Goal: Task Accomplishment & Management: Complete application form

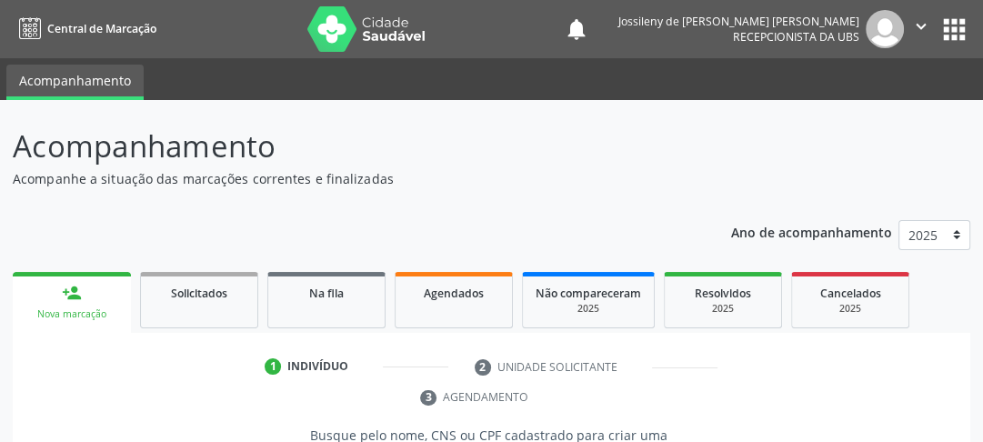
click at [110, 285] on link "person_add Nova marcação" at bounding box center [72, 302] width 118 height 61
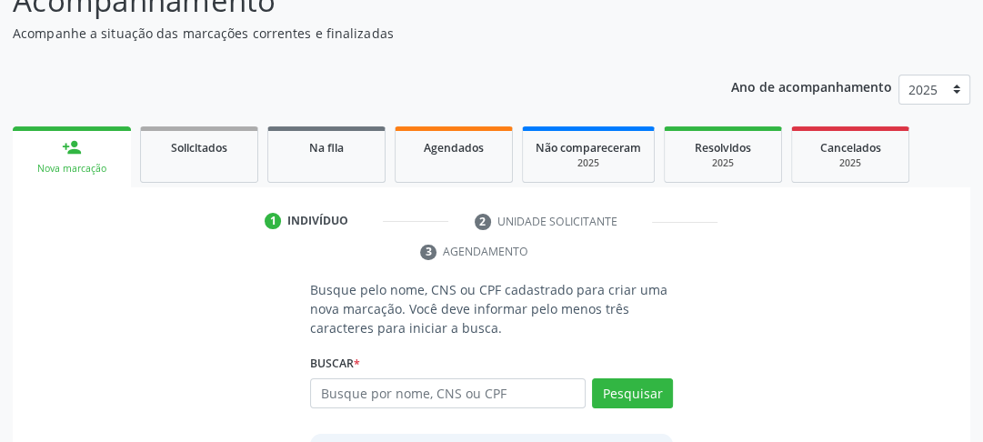
click at [77, 146] on div "person_add" at bounding box center [72, 147] width 20 height 20
click at [80, 156] on div "person_add" at bounding box center [72, 147] width 20 height 20
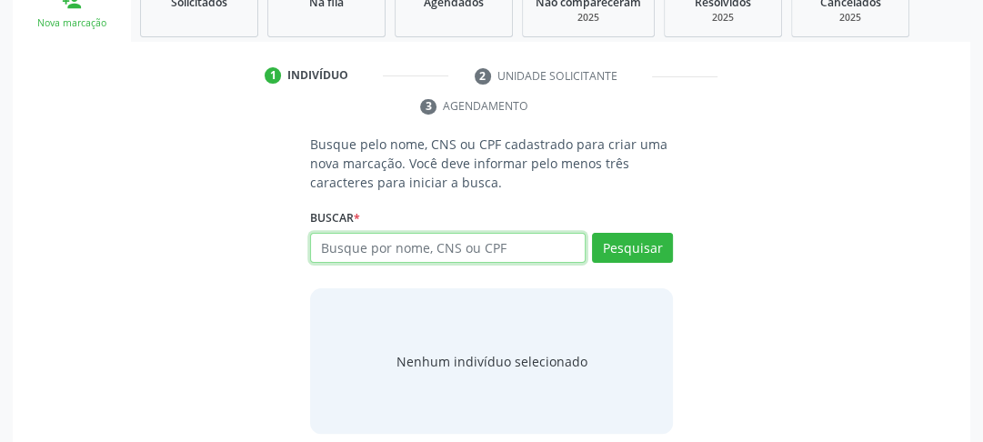
click at [420, 247] on input "text" at bounding box center [448, 248] width 276 height 31
click at [558, 247] on input "text" at bounding box center [448, 248] width 276 height 31
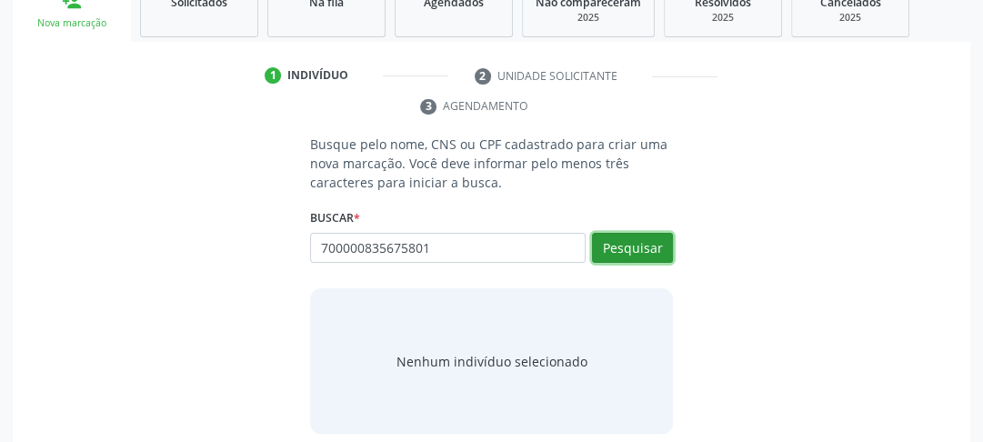
click at [629, 255] on button "Pesquisar" at bounding box center [632, 248] width 81 height 31
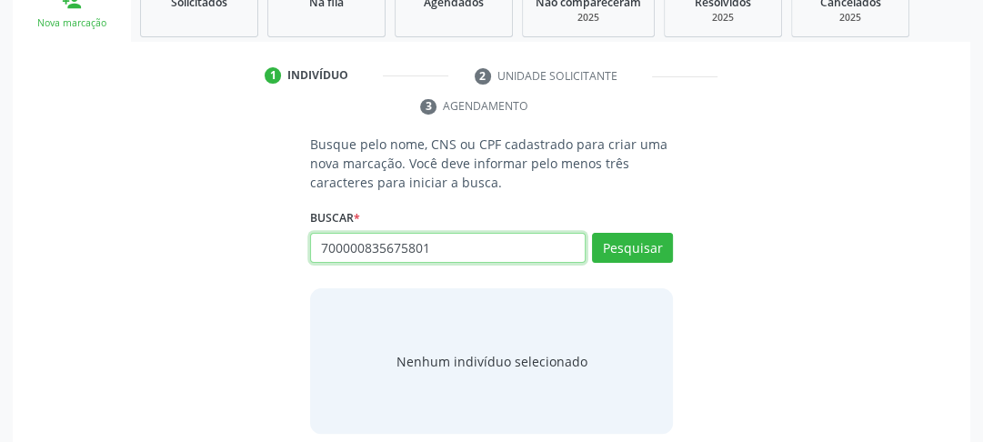
drag, startPoint x: 436, startPoint y: 246, endPoint x: 277, endPoint y: 238, distance: 159.4
click at [277, 238] on div "Busque pelo nome, CNS ou CPF cadastrado para criar uma nova marcação. Você deve…" at bounding box center [491, 284] width 932 height 299
type input "700000835675801"
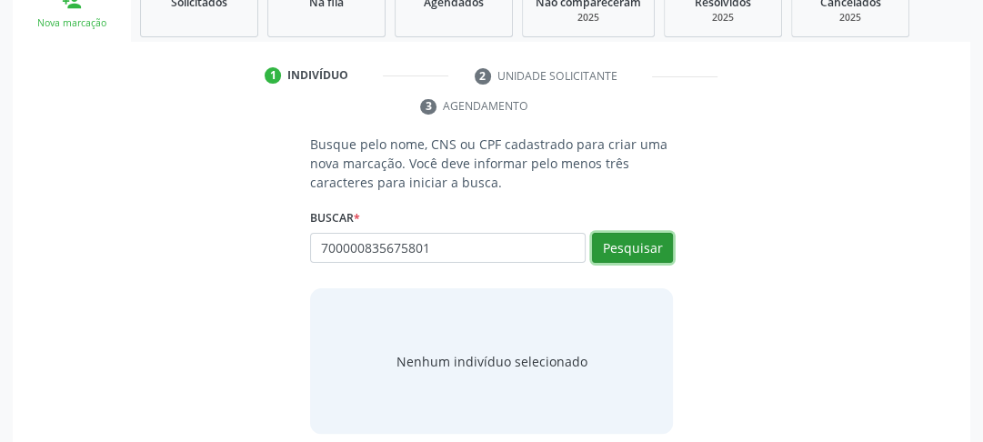
click at [635, 255] on button "Pesquisar" at bounding box center [632, 248] width 81 height 31
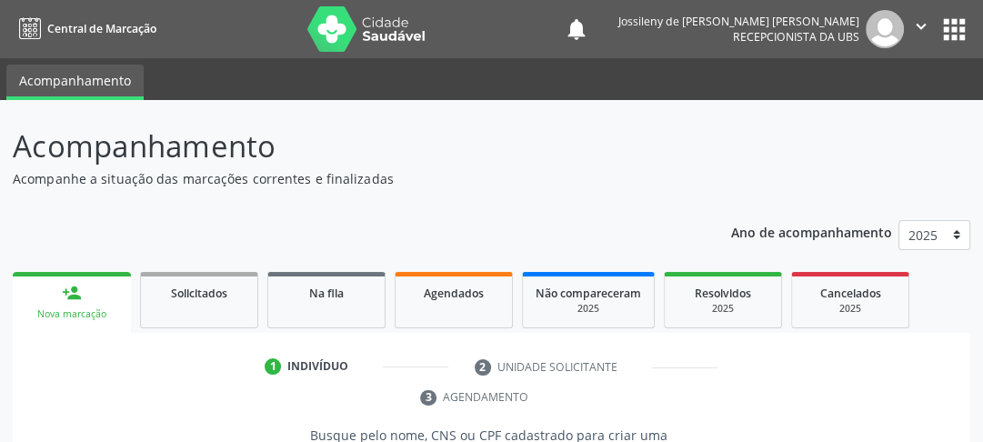
click at [120, 303] on link "person_add Nova marcação" at bounding box center [72, 302] width 118 height 61
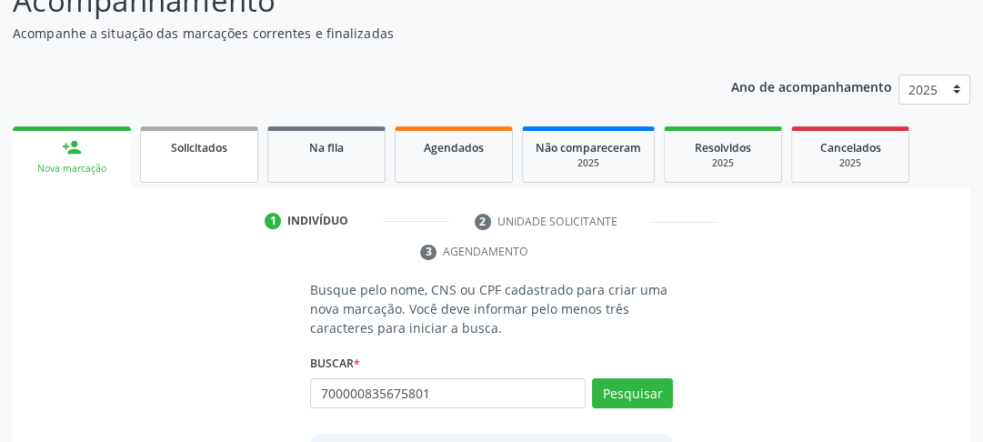
click at [244, 142] on div "Solicitados" at bounding box center [199, 146] width 91 height 19
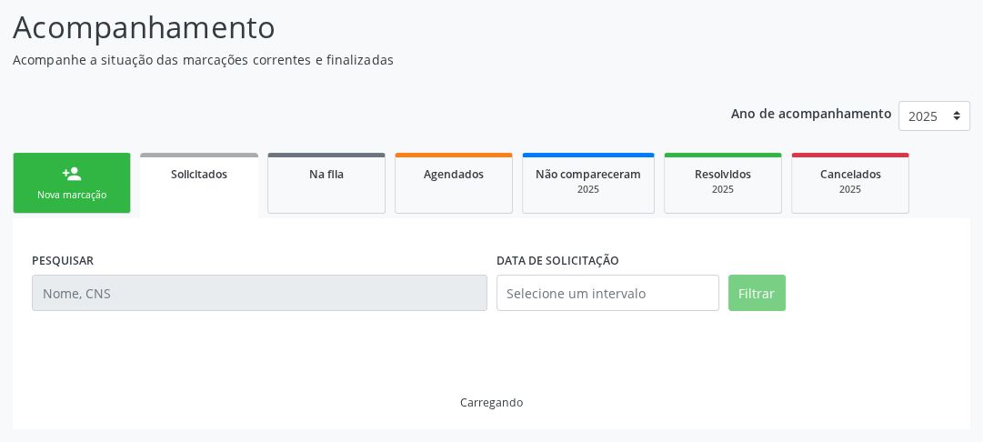
scroll to position [80, 0]
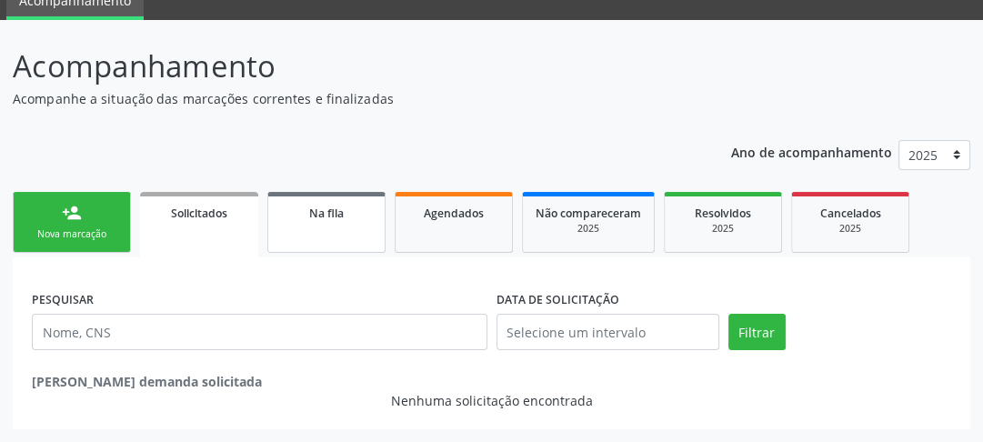
click at [287, 223] on link "Na fila" at bounding box center [326, 222] width 118 height 61
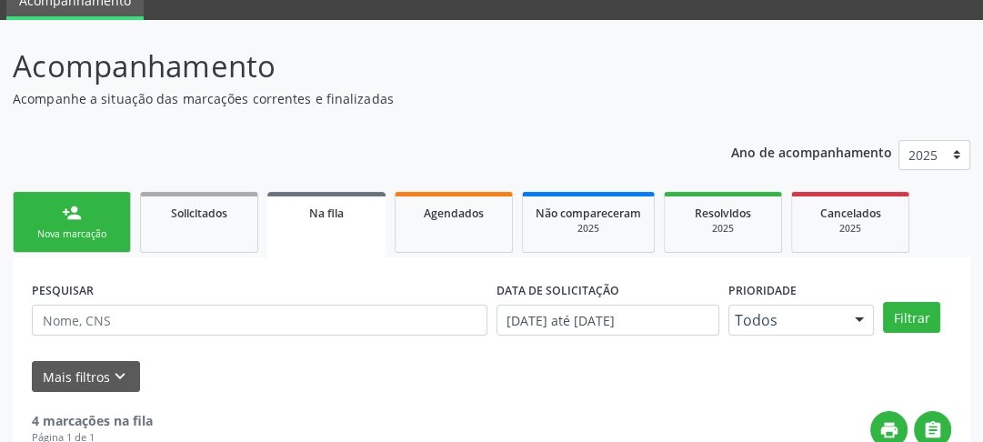
click at [64, 230] on div "Nova marcação" at bounding box center [71, 234] width 91 height 14
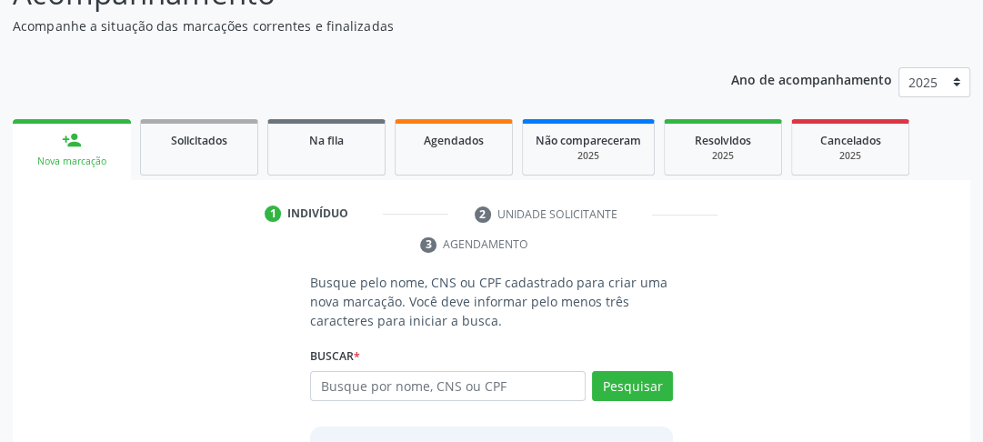
scroll to position [226, 0]
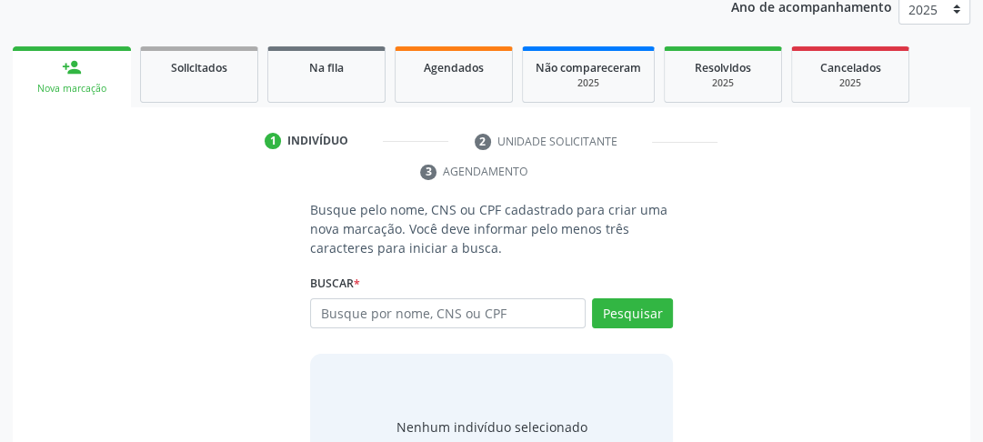
click at [517, 142] on li "2 Unidade solicitante" at bounding box center [596, 141] width 270 height 31
click at [446, 176] on li "3 Agendamento" at bounding box center [492, 171] width 170 height 31
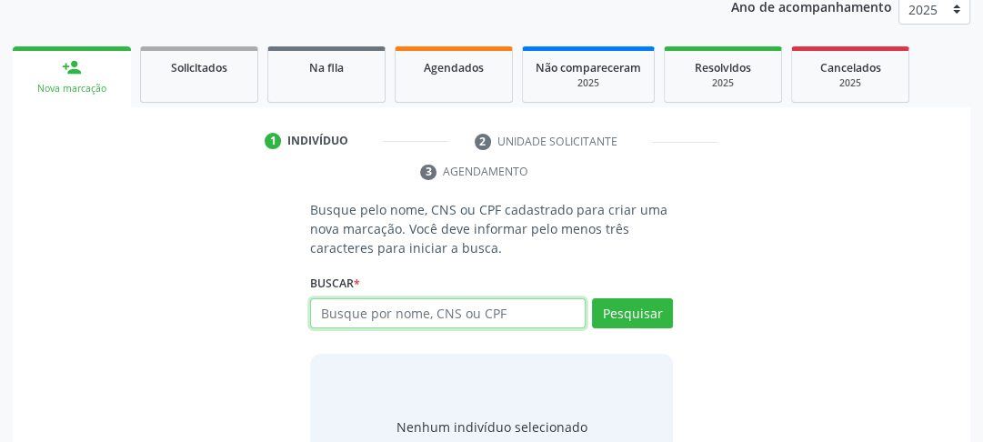
drag, startPoint x: 348, startPoint y: 312, endPoint x: 349, endPoint y: 326, distance: 13.7
click at [349, 326] on input "text" at bounding box center [448, 313] width 276 height 31
click at [358, 315] on input "text" at bounding box center [448, 313] width 276 height 31
type input "[PERSON_NAME] que"
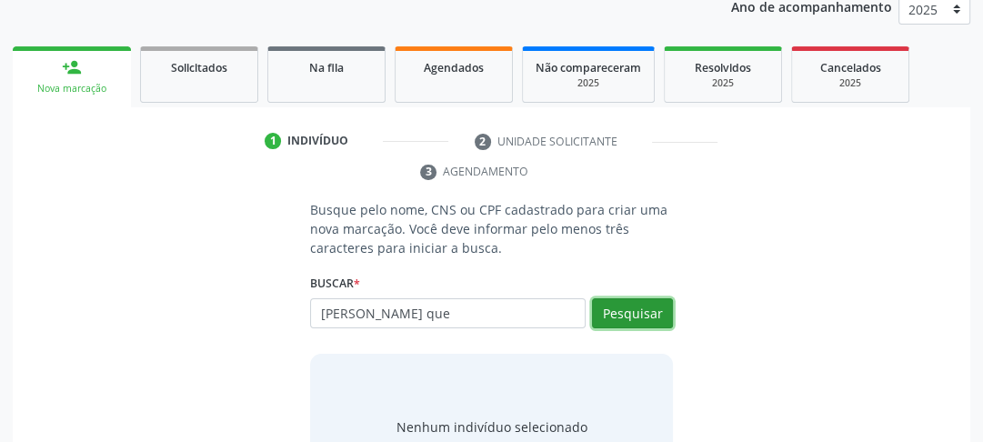
click at [609, 306] on button "Pesquisar" at bounding box center [632, 313] width 81 height 31
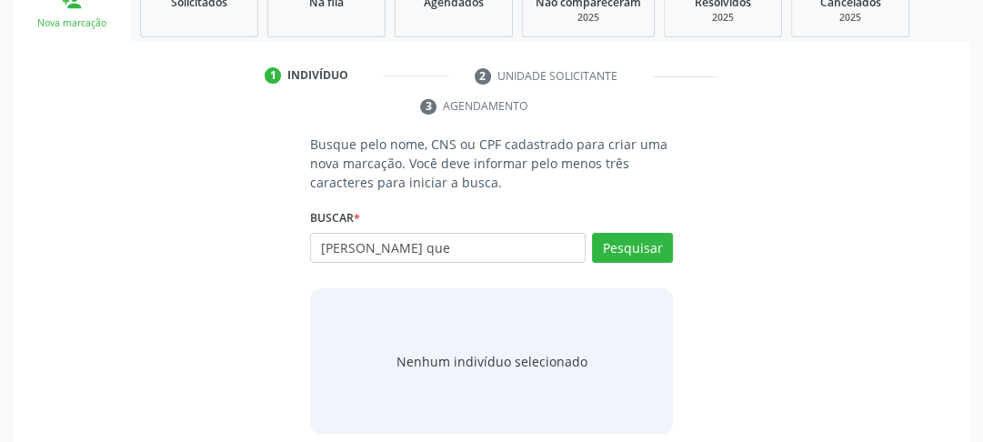
scroll to position [0, 0]
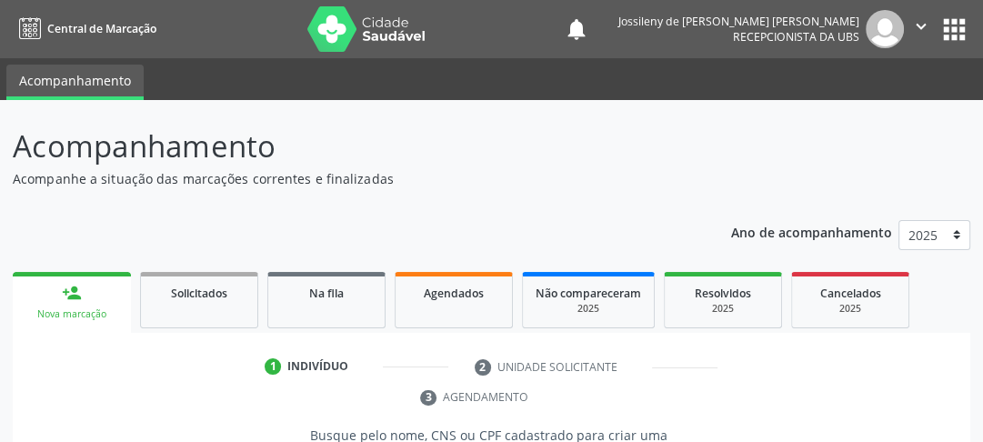
click at [920, 32] on icon "" at bounding box center [921, 26] width 20 height 20
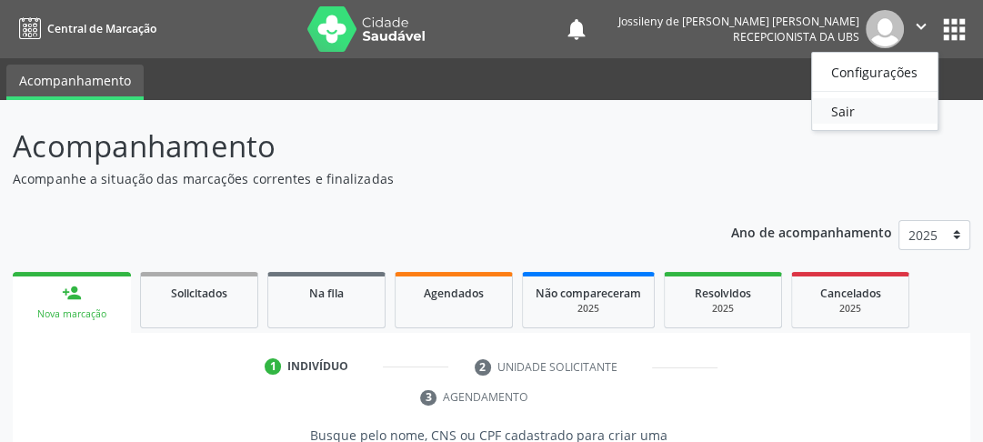
click at [848, 119] on link "Sair" at bounding box center [875, 110] width 126 height 25
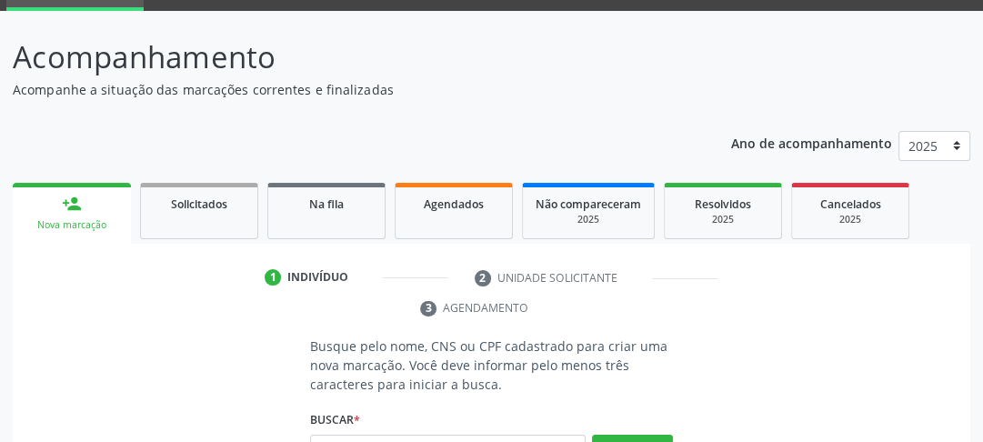
scroll to position [16, 0]
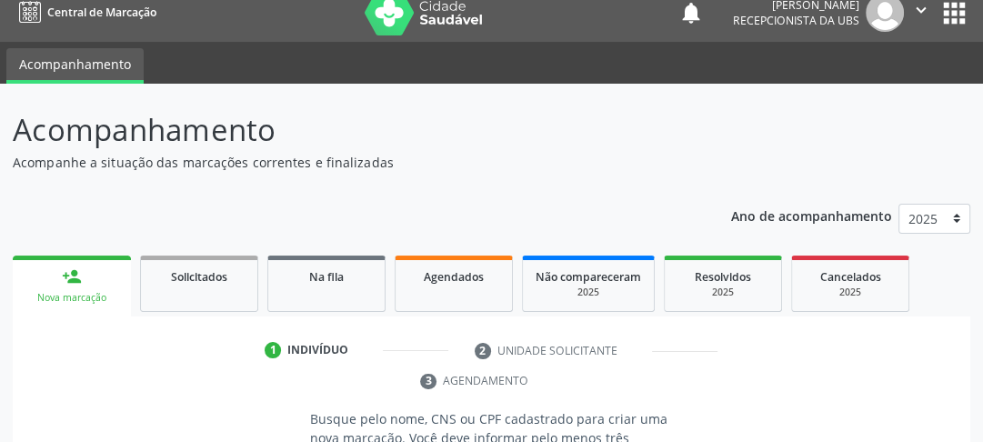
click at [79, 278] on div "person_add" at bounding box center [72, 277] width 20 height 20
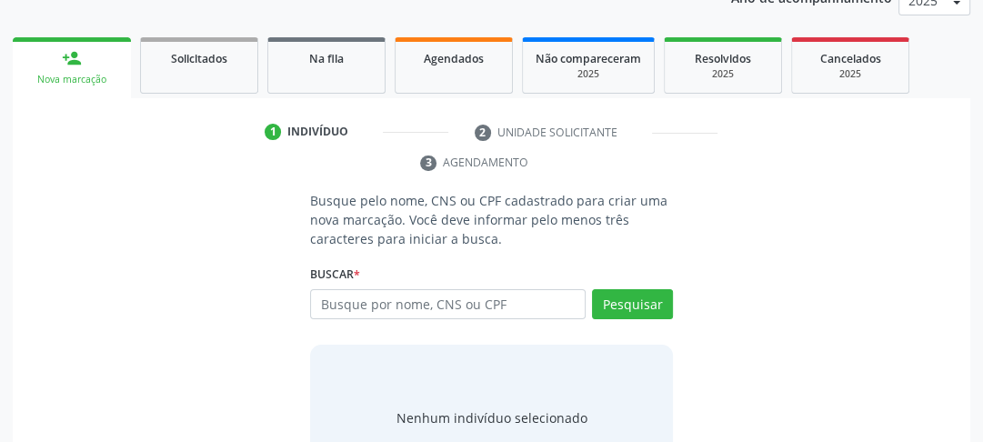
scroll to position [307, 0]
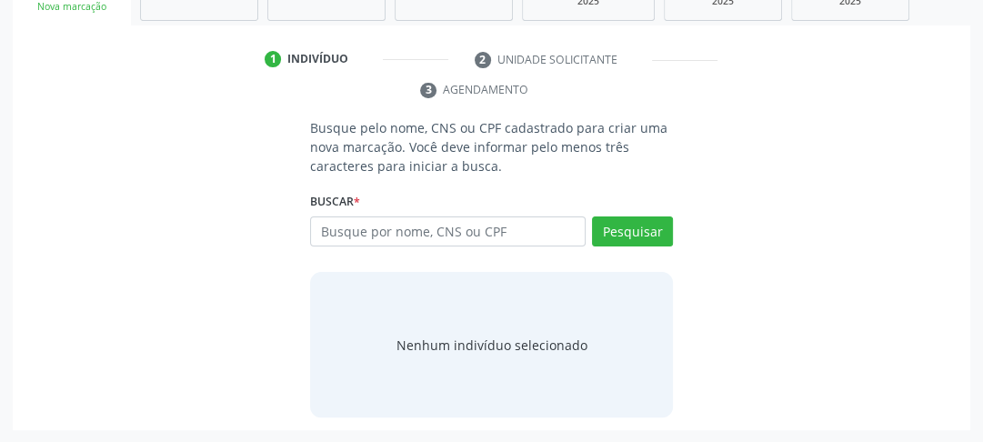
click at [463, 250] on div "Busque por nome, CNS ou CPF Nenhum resultado encontrado para: " " Digite nome, …" at bounding box center [491, 238] width 363 height 44
click at [467, 244] on input "text" at bounding box center [448, 231] width 276 height 31
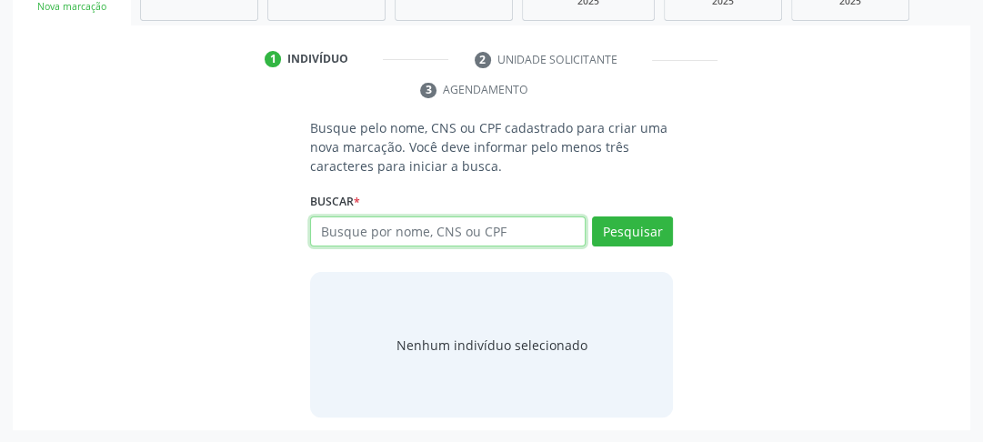
click at [469, 239] on input "text" at bounding box center [448, 231] width 276 height 31
type input "700000835675801"
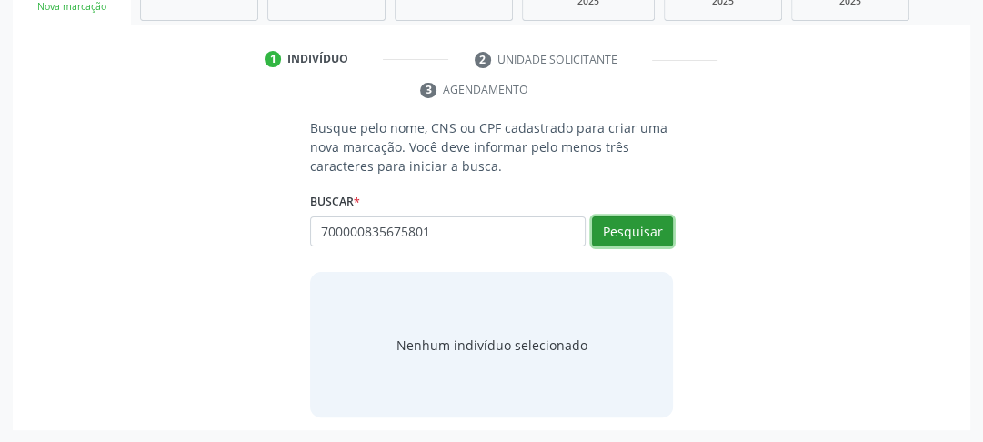
click at [615, 222] on button "Pesquisar" at bounding box center [632, 231] width 81 height 31
